Goal: Task Accomplishment & Management: Use online tool/utility

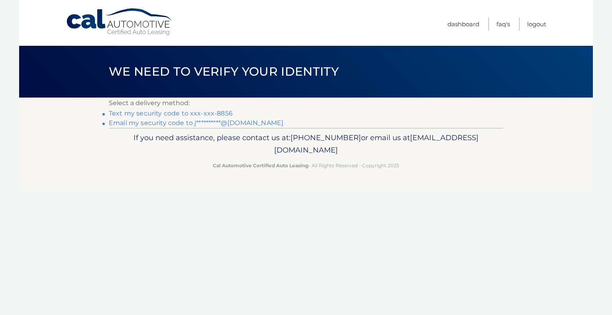
click at [217, 112] on link "Text my security code to xxx-xxx-8856" at bounding box center [171, 114] width 124 height 8
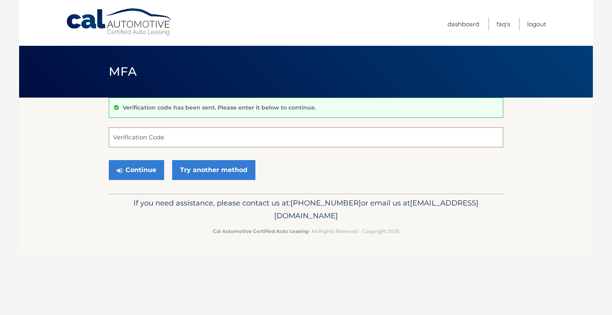
click at [199, 136] on input "Verification Code" at bounding box center [306, 138] width 395 height 20
type input "984478"
click at [148, 176] on button "Continue" at bounding box center [136, 170] width 55 height 20
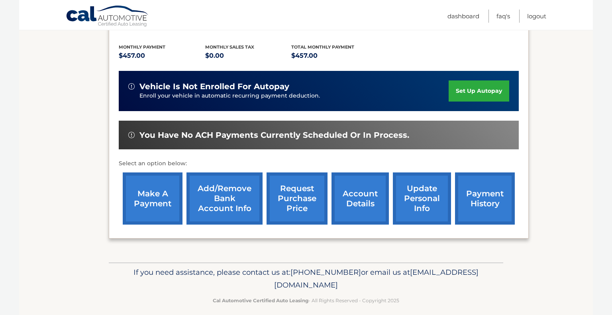
scroll to position [163, 0]
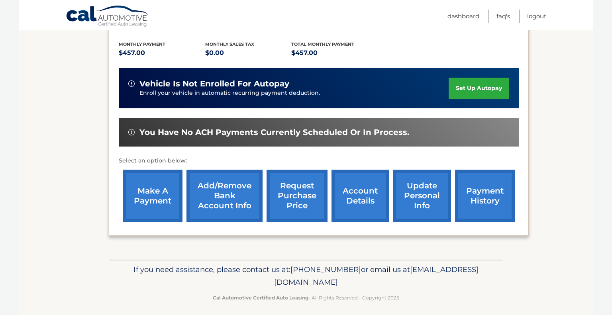
click at [167, 210] on link "make a payment" at bounding box center [153, 196] width 60 height 52
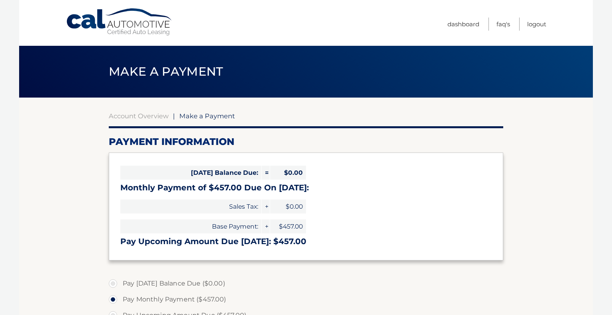
select select "ZjNhZjI2MjgtMGZhNS00Y2Y1LTkwZTktNjNjZTFiNjI1MGM0"
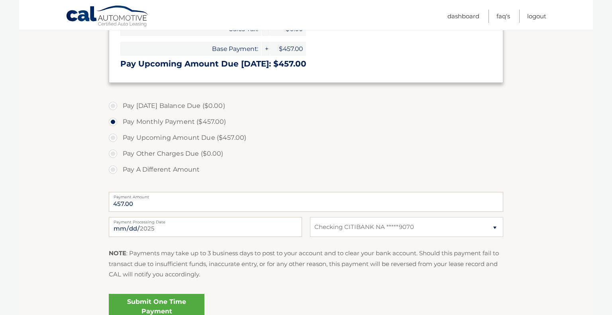
scroll to position [180, 0]
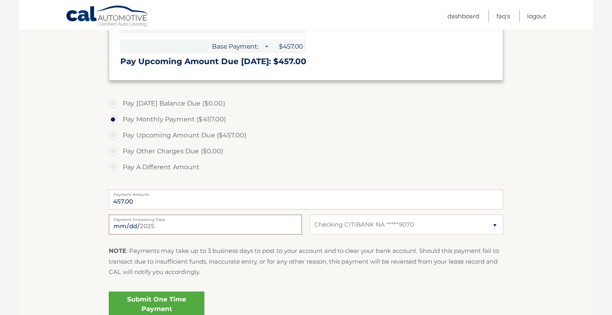
click at [179, 222] on input "[DATE]" at bounding box center [205, 225] width 193 height 20
type input "[DATE]"
click at [181, 309] on link "Submit One Time Payment" at bounding box center [157, 305] width 96 height 26
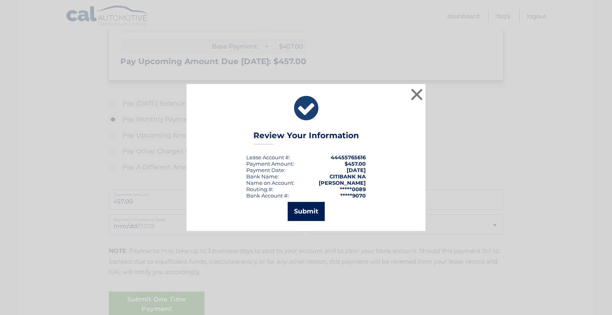
click at [303, 218] on button "Submit" at bounding box center [306, 211] width 37 height 19
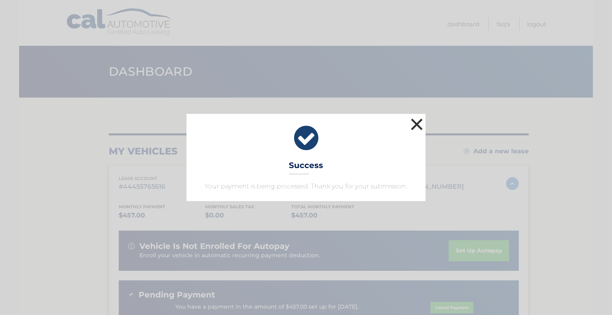
click at [421, 122] on button "×" at bounding box center [417, 124] width 16 height 16
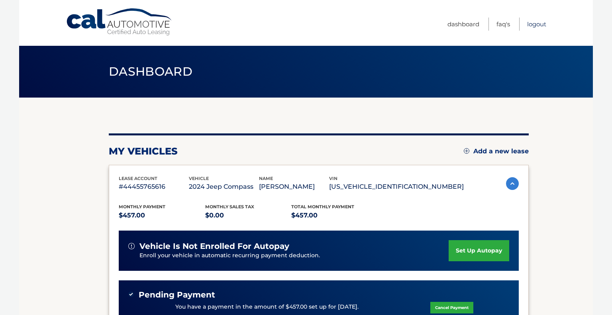
click at [533, 26] on link "Logout" at bounding box center [537, 24] width 19 height 13
